Goal: Communication & Community: Answer question/provide support

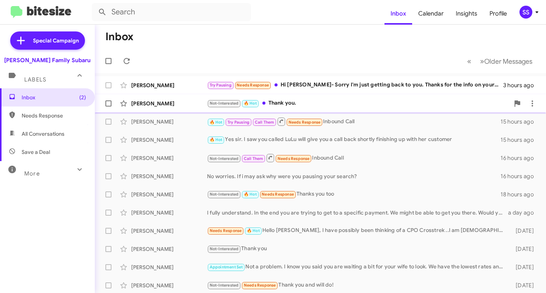
click at [142, 104] on div "[PERSON_NAME]" at bounding box center [169, 104] width 76 height 8
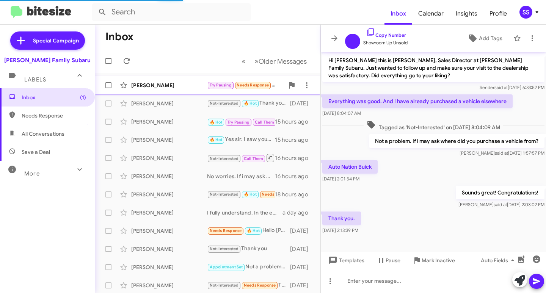
click at [179, 86] on div "[PERSON_NAME]" at bounding box center [169, 86] width 76 height 8
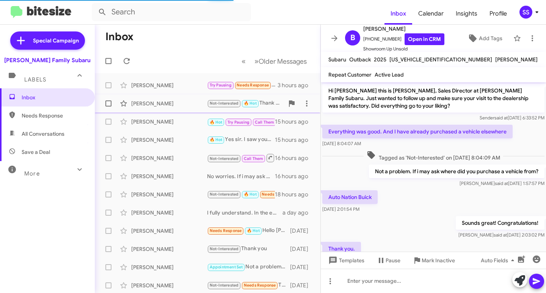
click at [165, 96] on div "[PERSON_NAME] Not-Interested 🔥 Hot Thank you. [DATE]" at bounding box center [208, 103] width 214 height 15
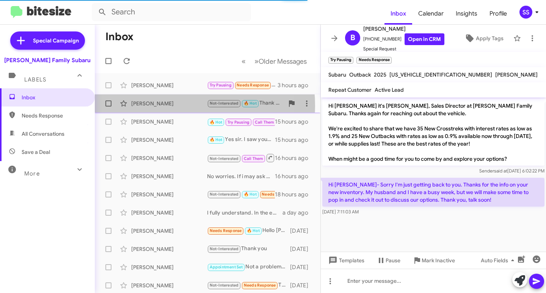
click at [160, 106] on div "[PERSON_NAME]" at bounding box center [169, 104] width 76 height 8
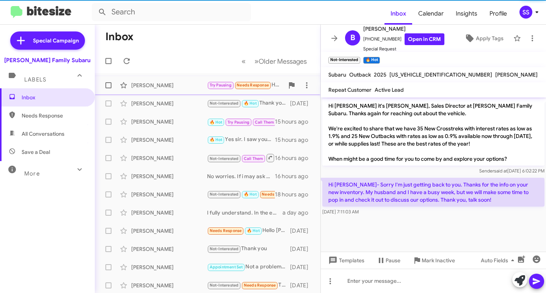
click at [162, 89] on div "[PERSON_NAME] Try Pausing Needs Response Hi [PERSON_NAME]- Sorry I'm just getti…" at bounding box center [208, 85] width 214 height 15
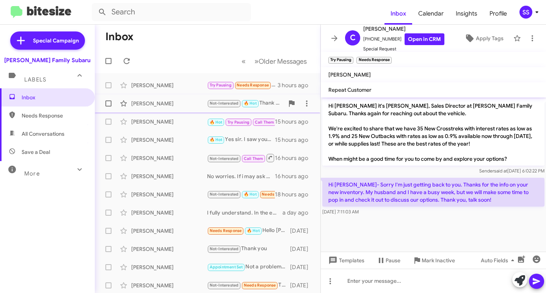
click at [168, 106] on div "[PERSON_NAME]" at bounding box center [169, 104] width 76 height 8
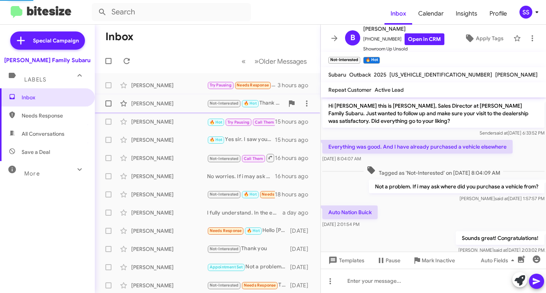
scroll to position [43, 0]
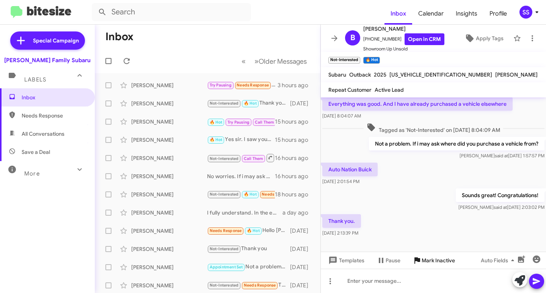
click at [429, 261] on span "Mark Inactive" at bounding box center [438, 261] width 33 height 14
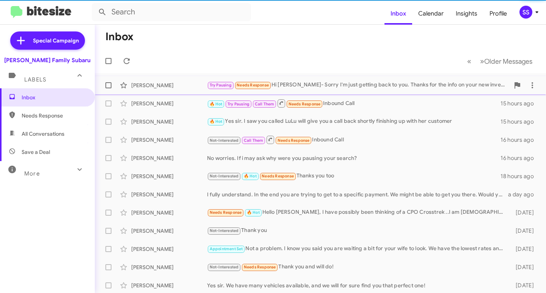
click at [154, 84] on div "[PERSON_NAME]" at bounding box center [169, 86] width 76 height 8
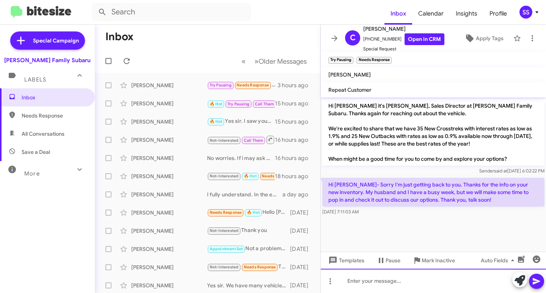
click at [400, 281] on div at bounding box center [433, 281] width 225 height 24
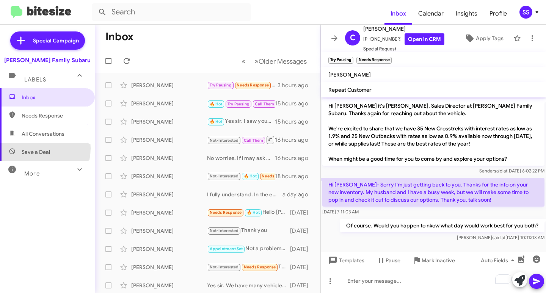
click at [32, 148] on span "Save a Deal" at bounding box center [36, 152] width 28 height 8
type input "in:not-interested"
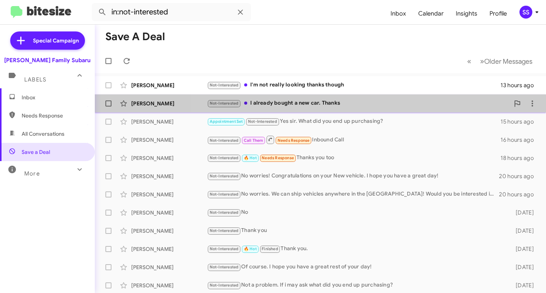
click at [332, 107] on div "Not-Interested I already bought a new car. Thanks" at bounding box center [358, 103] width 303 height 9
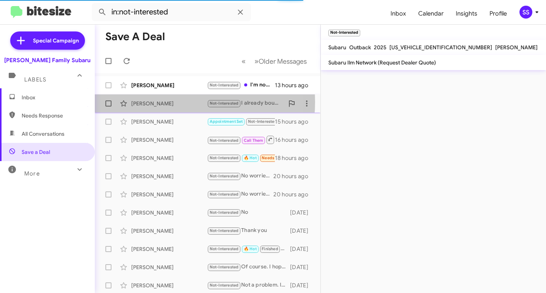
click at [164, 102] on div "[PERSON_NAME]" at bounding box center [169, 104] width 76 height 8
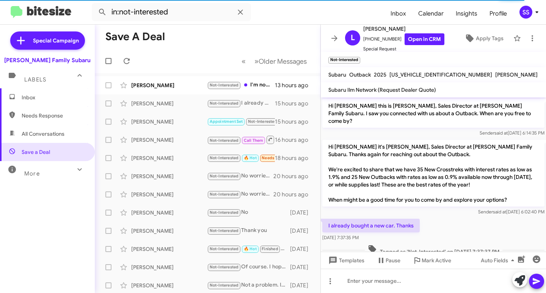
scroll to position [5, 0]
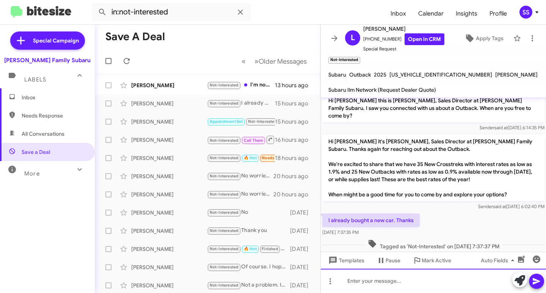
click at [390, 290] on div at bounding box center [433, 281] width 225 height 24
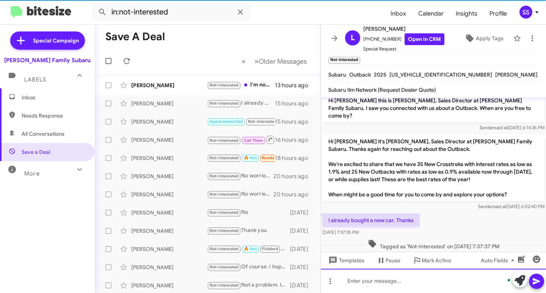
scroll to position [33, 0]
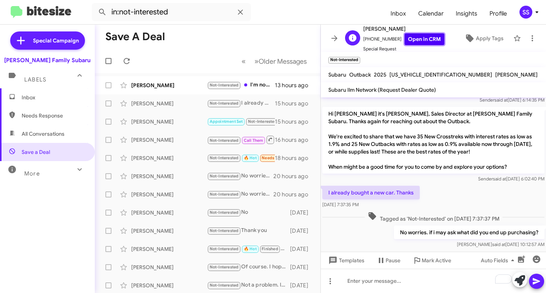
click at [418, 42] on link "Open in CRM" at bounding box center [425, 39] width 40 height 12
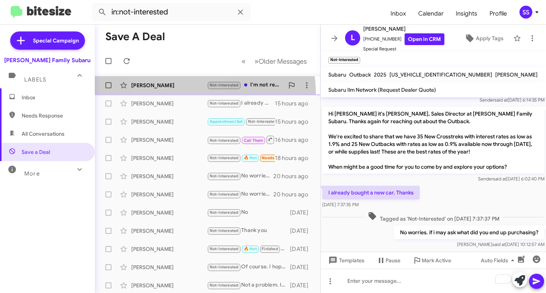
click at [175, 94] on span "[PERSON_NAME] Not-Interested I'm not really looking thanks though 13 hours ago" at bounding box center [208, 85] width 226 height 18
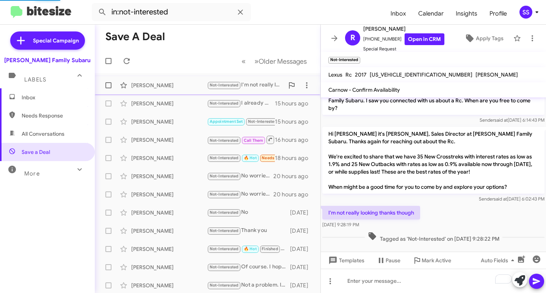
scroll to position [5, 0]
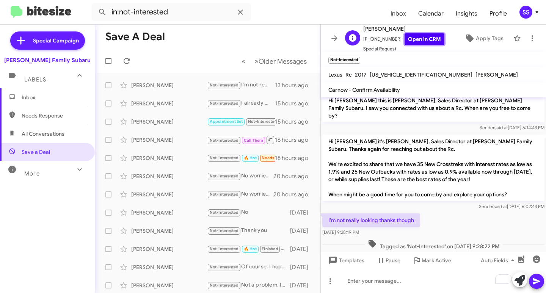
click at [425, 40] on link "Open in CRM" at bounding box center [425, 39] width 40 height 12
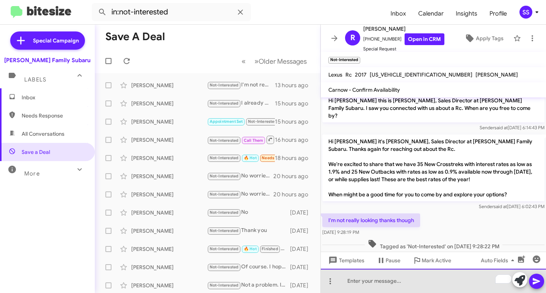
click at [369, 283] on div "To enrich screen reader interactions, please activate Accessibility in Grammarl…" at bounding box center [433, 281] width 225 height 24
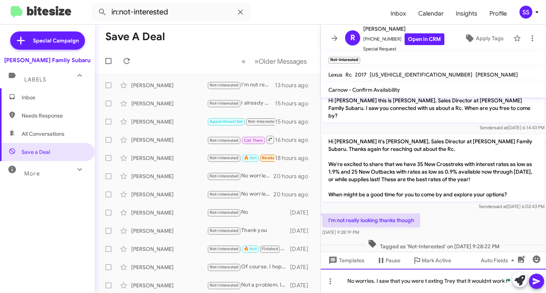
scroll to position [13, 0]
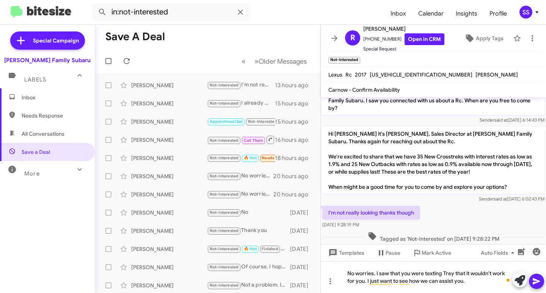
click at [538, 284] on icon at bounding box center [536, 281] width 9 height 9
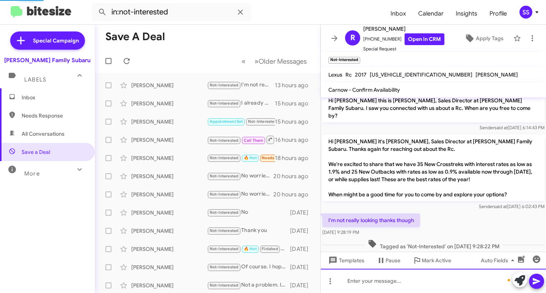
scroll to position [41, 0]
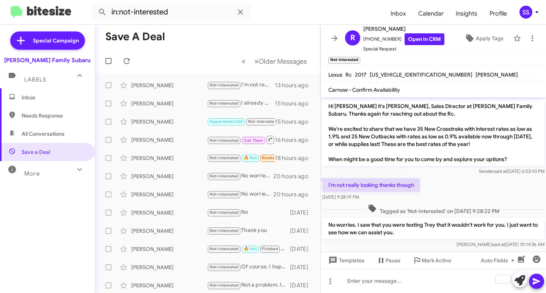
click at [37, 97] on span "Inbox" at bounding box center [54, 98] width 64 height 8
